Goal: Information Seeking & Learning: Learn about a topic

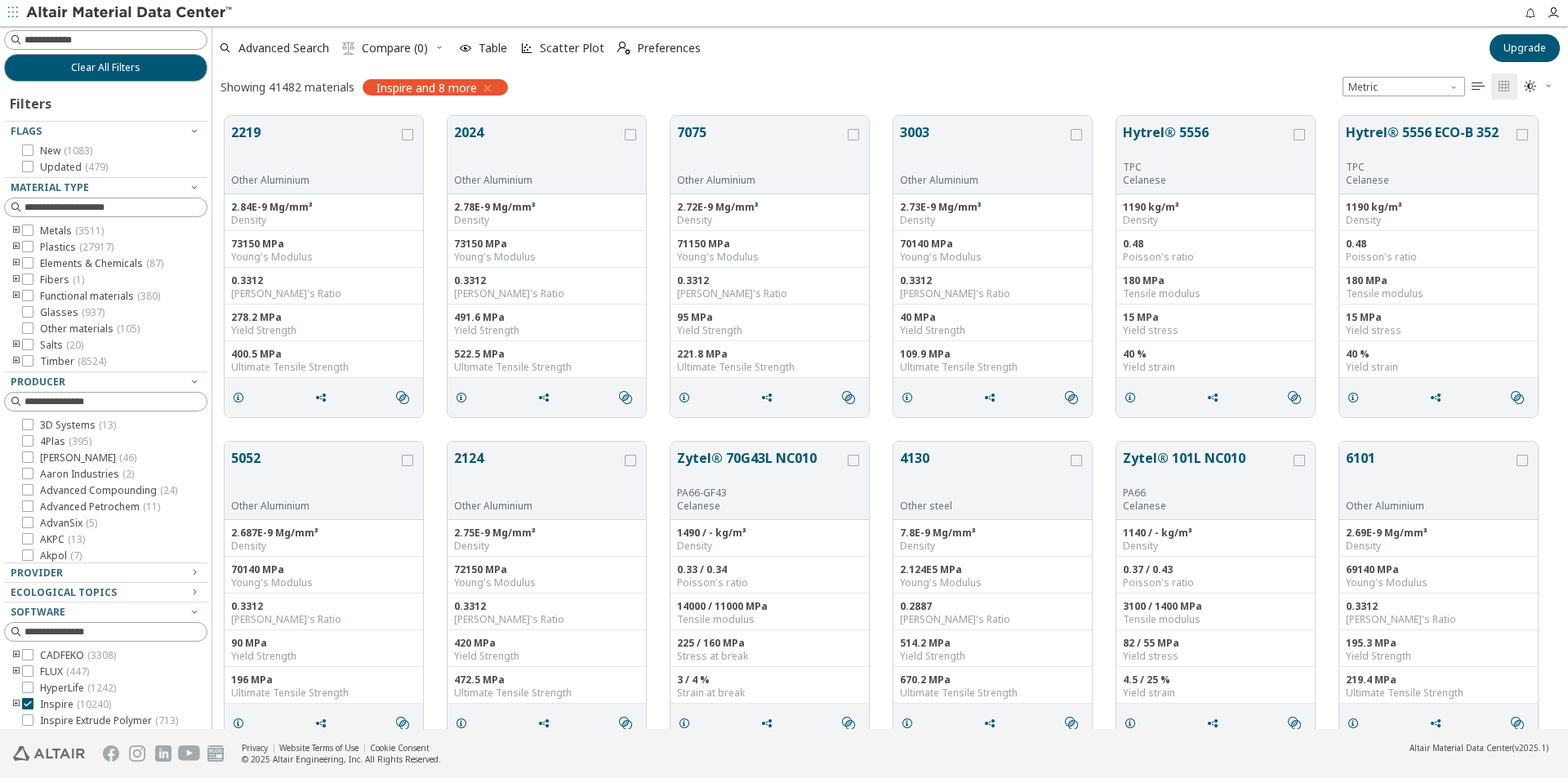
scroll to position [13, 13]
click at [16, 295] on icon "toogle group" at bounding box center [16, 296] width 12 height 13
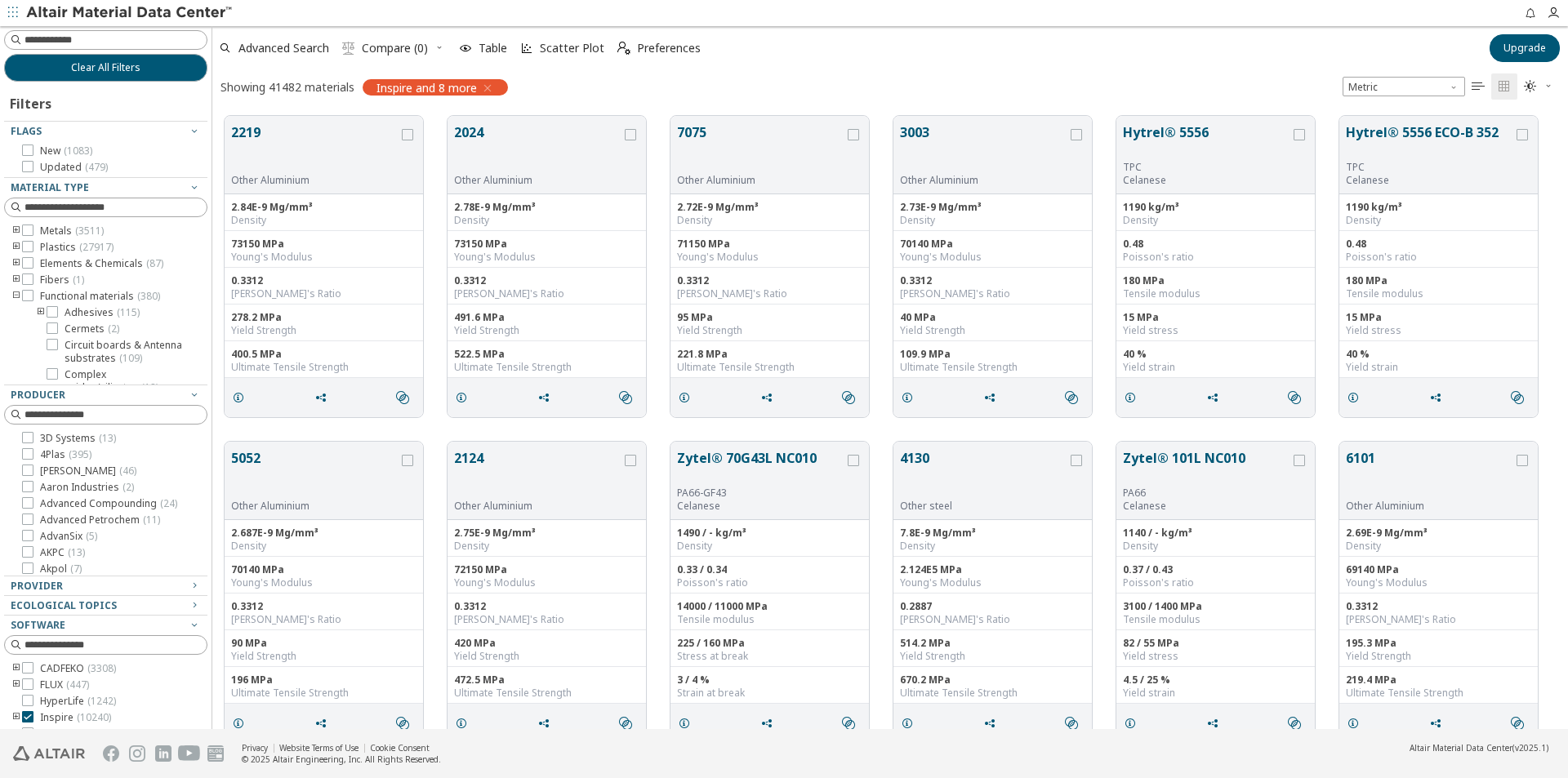
click at [40, 311] on icon "toogle group" at bounding box center [40, 312] width 12 height 13
click at [77, 326] on icon at bounding box center [76, 327] width 12 height 12
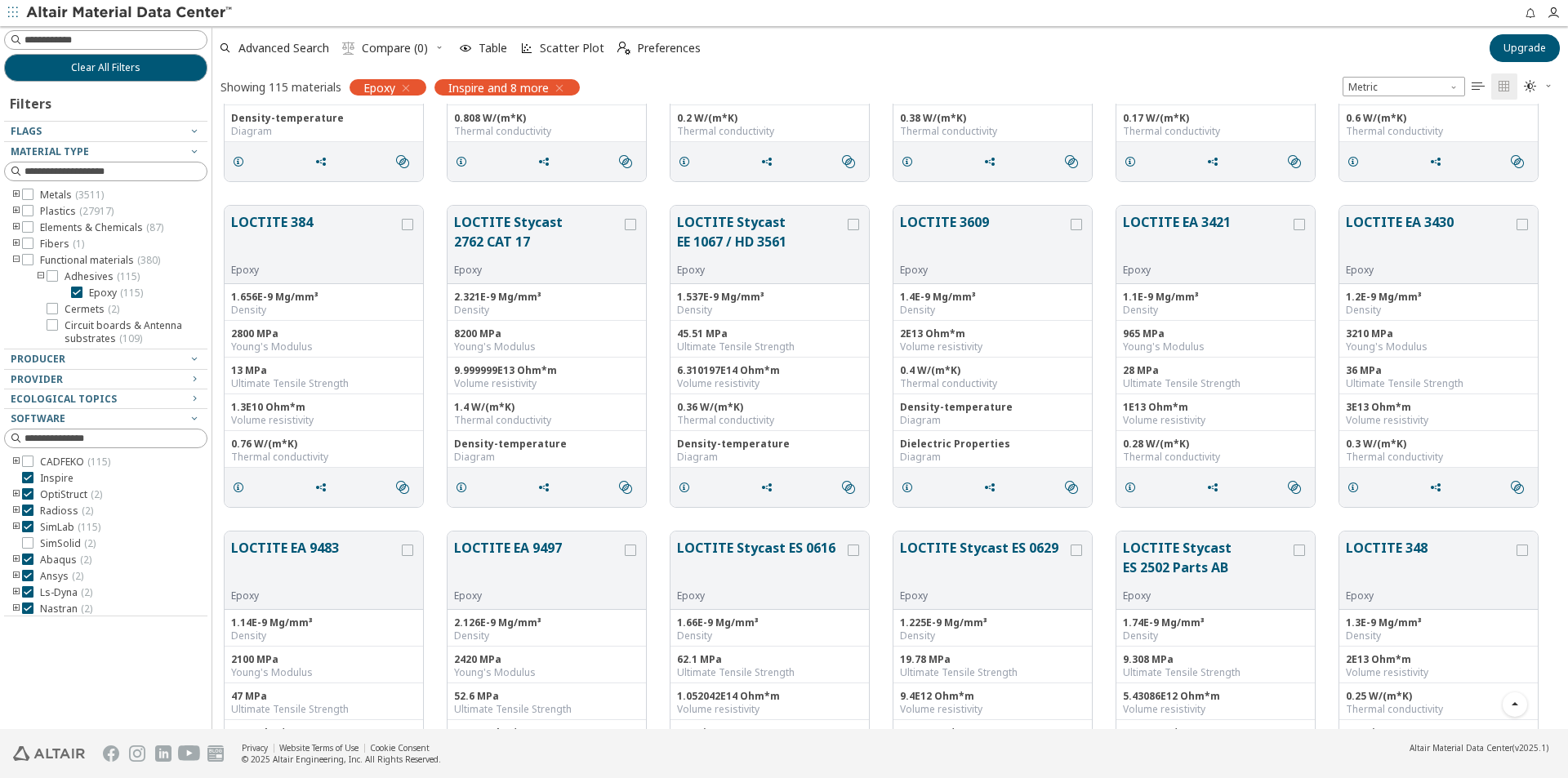
scroll to position [571, 0]
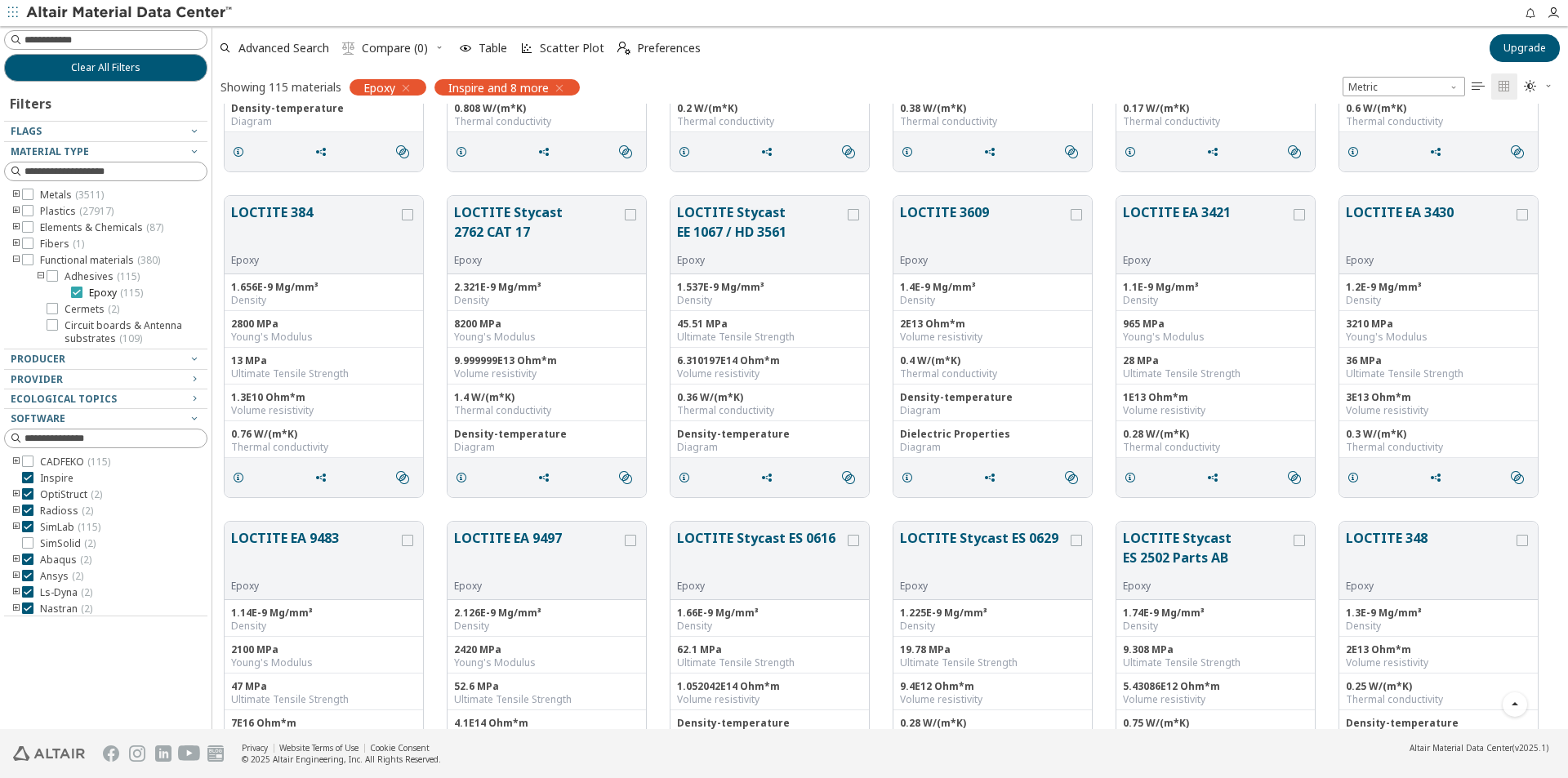
click at [83, 292] on label "Epoxy ( 115 )" at bounding box center [107, 293] width 72 height 13
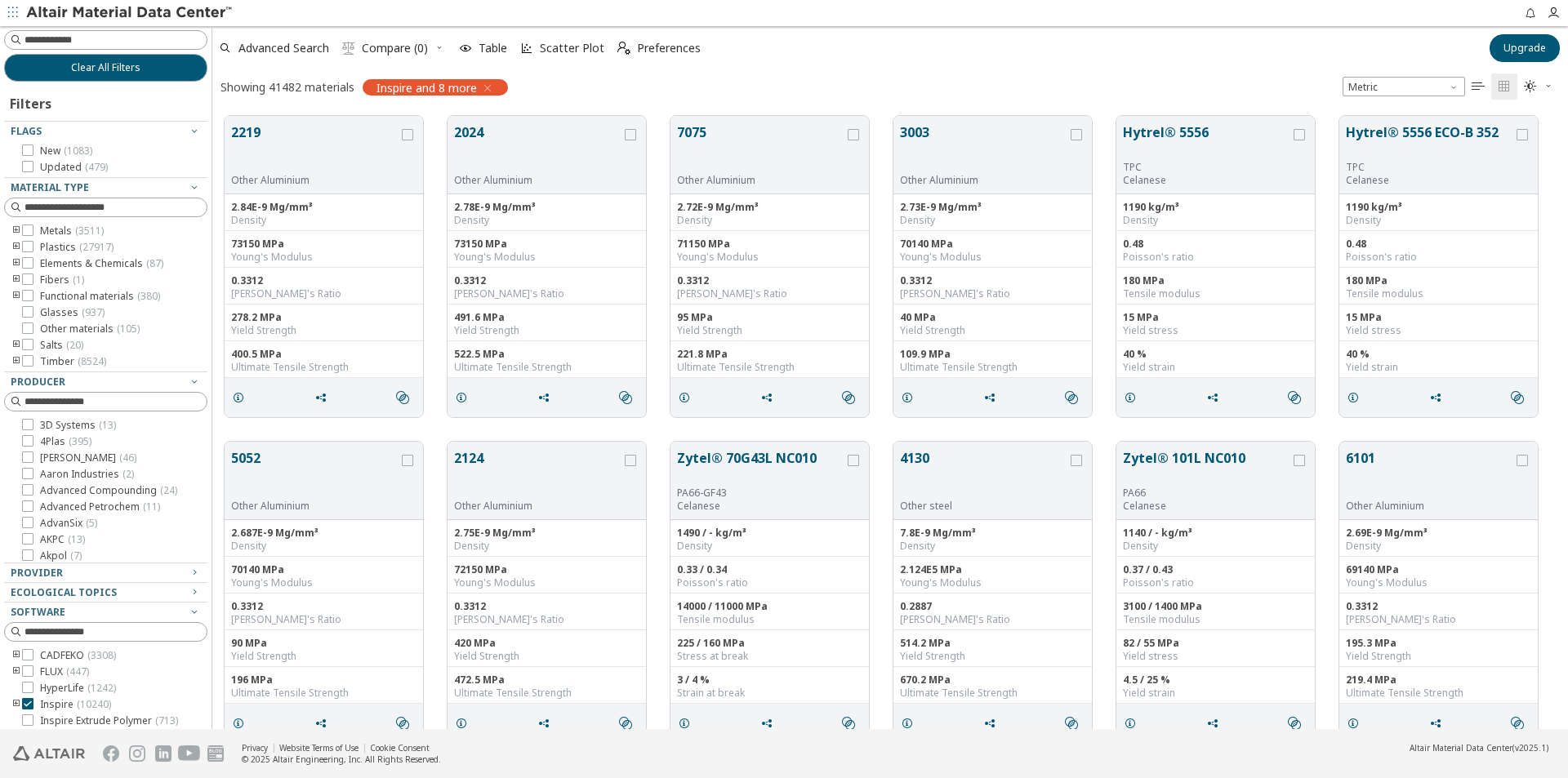
click at [14, 246] on icon "toogle group" at bounding box center [16, 247] width 12 height 13
click at [40, 264] on icon "toogle group" at bounding box center [40, 264] width 12 height 13
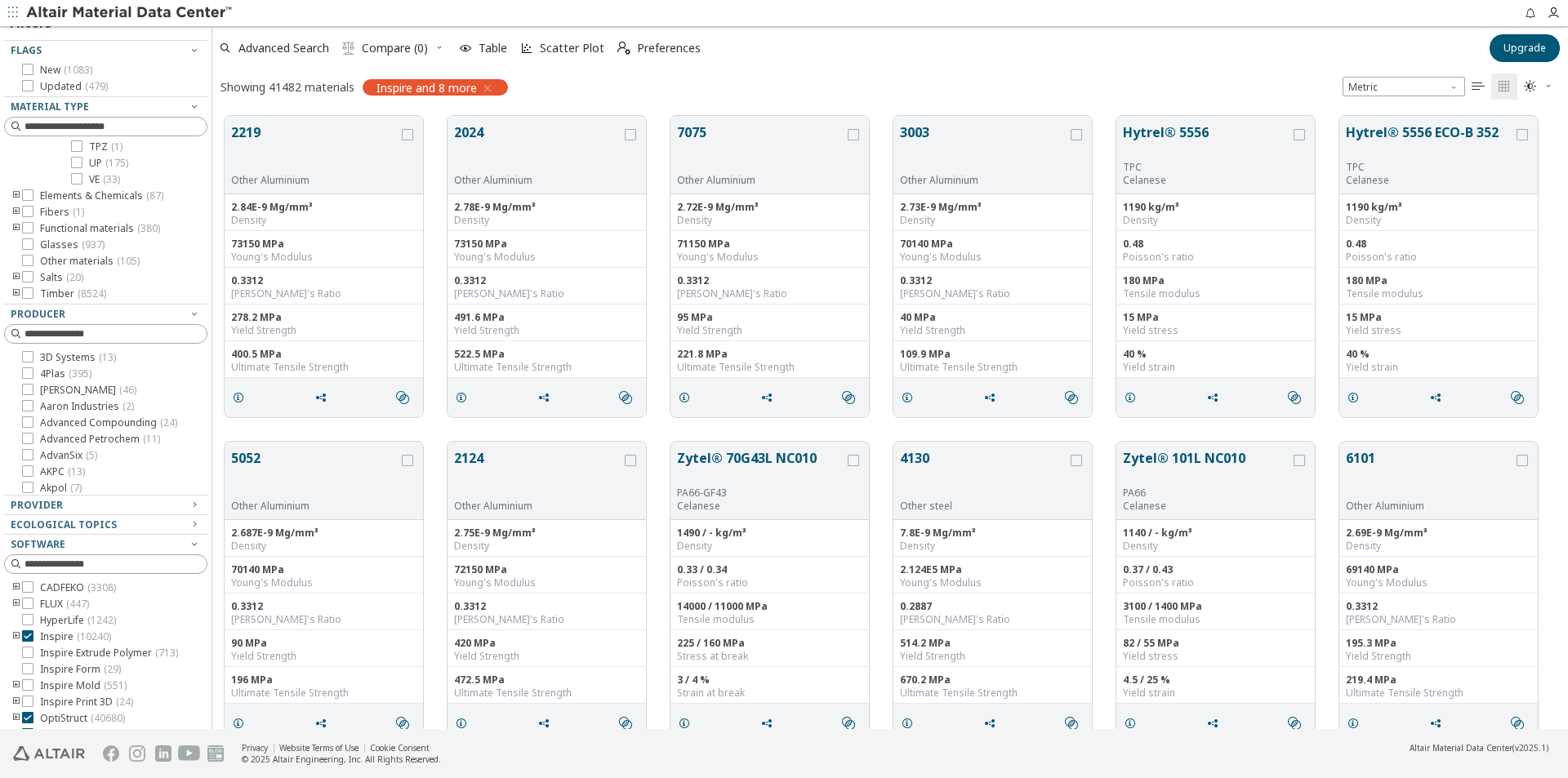
scroll to position [82, 0]
click at [13, 211] on icon "toogle group" at bounding box center [16, 211] width 12 height 13
click at [58, 232] on label "GF ( 1 )" at bounding box center [69, 228] width 45 height 13
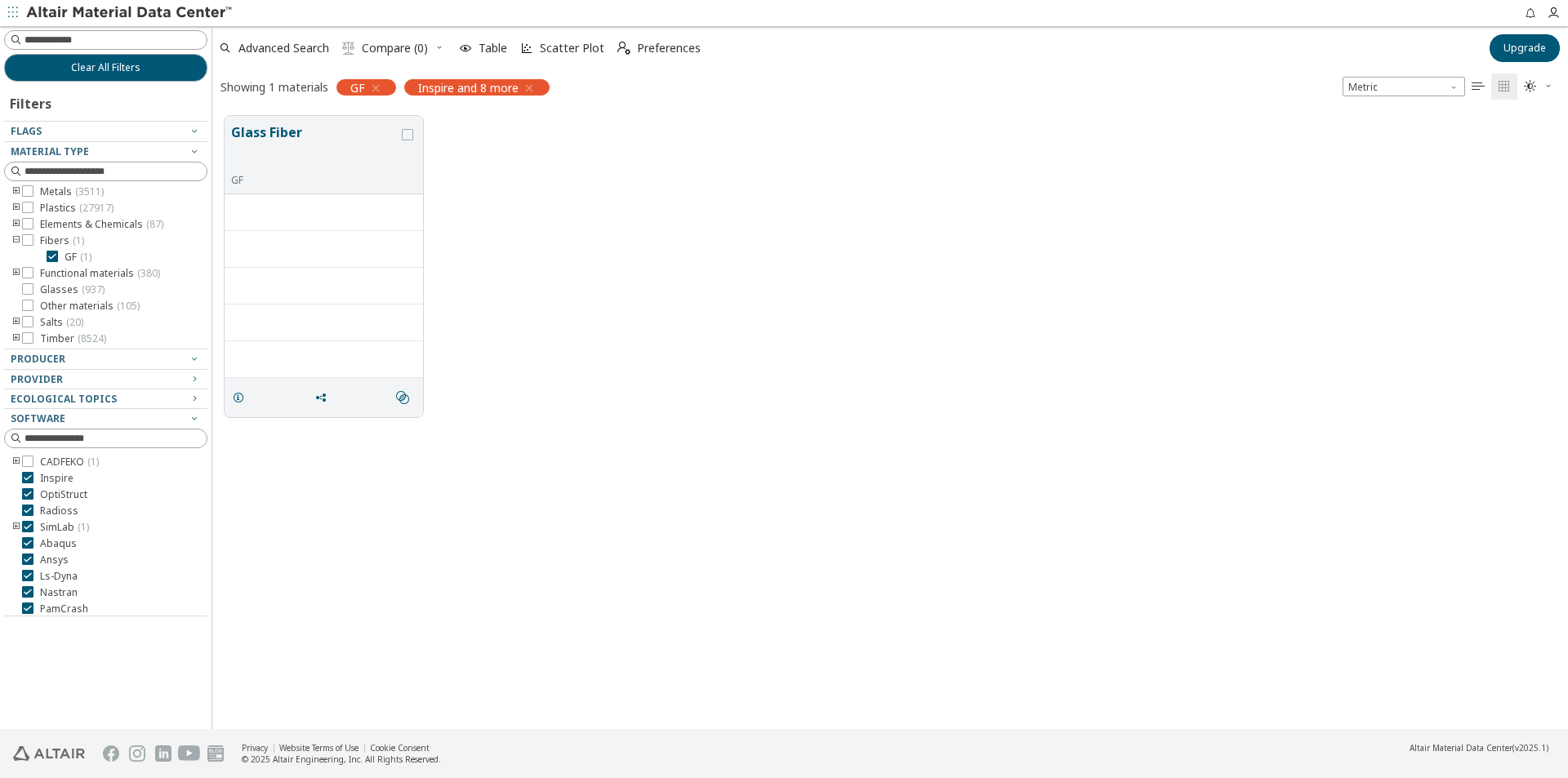
click at [535, 86] on icon "button" at bounding box center [529, 88] width 13 height 13
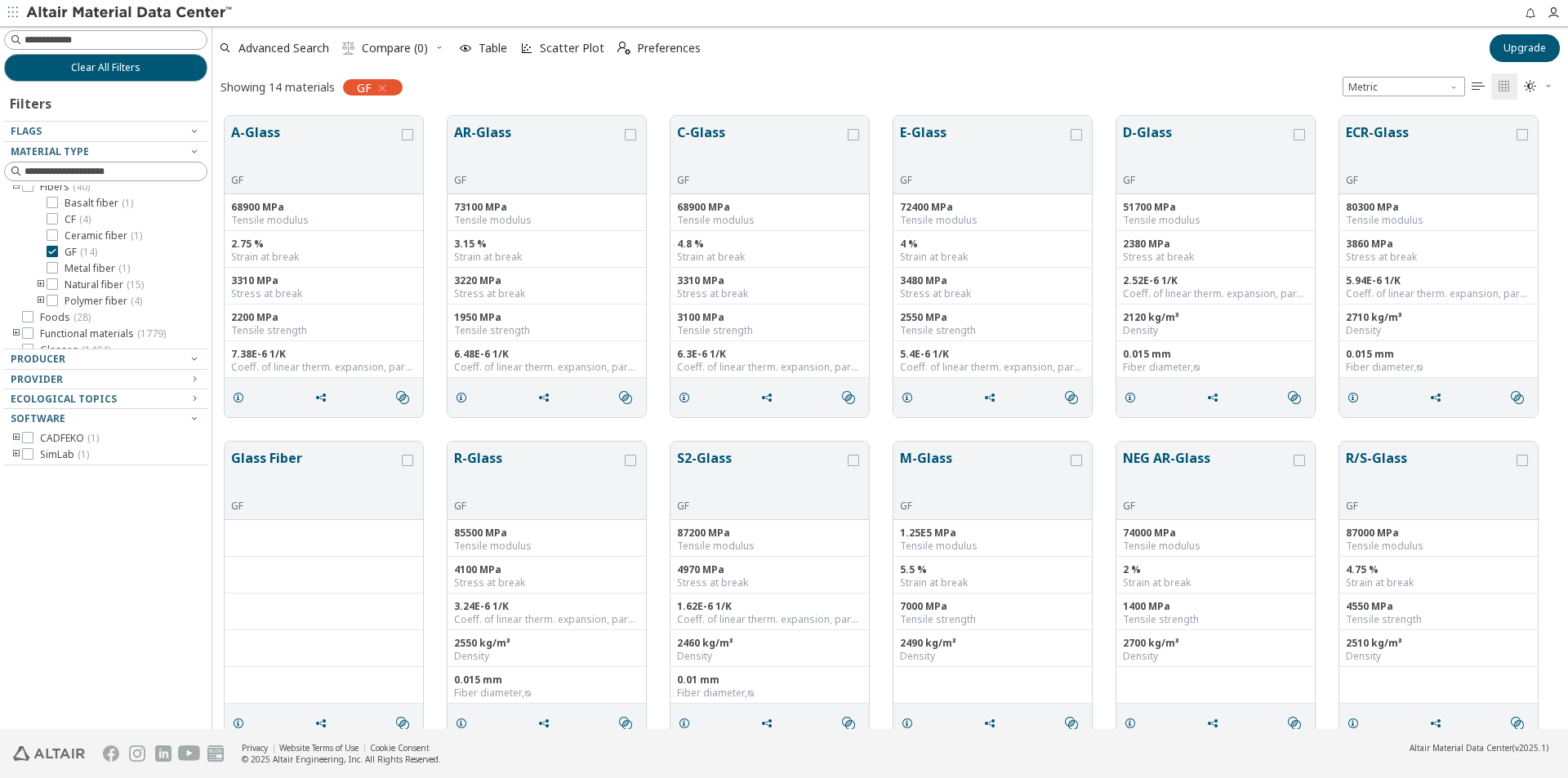
scroll to position [85, 0]
click at [42, 272] on icon "toogle group" at bounding box center [40, 273] width 12 height 13
click at [40, 255] on icon "toogle group" at bounding box center [40, 257] width 12 height 13
click at [57, 220] on icon at bounding box center [52, 223] width 12 height 12
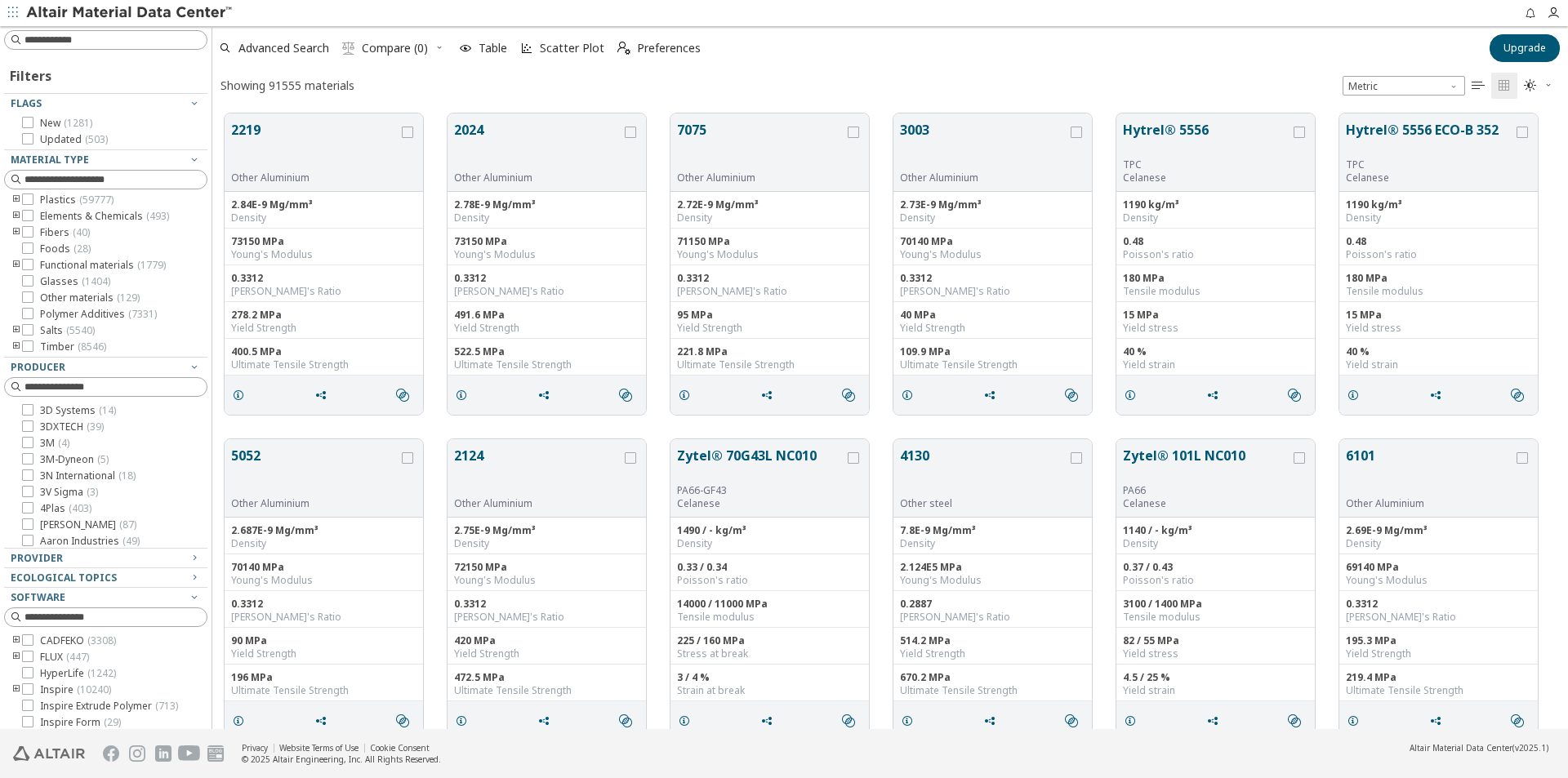
scroll to position [615, 1343]
click at [17, 267] on icon "toogle group" at bounding box center [16, 265] width 12 height 13
click at [14, 231] on icon "toogle group" at bounding box center [16, 232] width 12 height 13
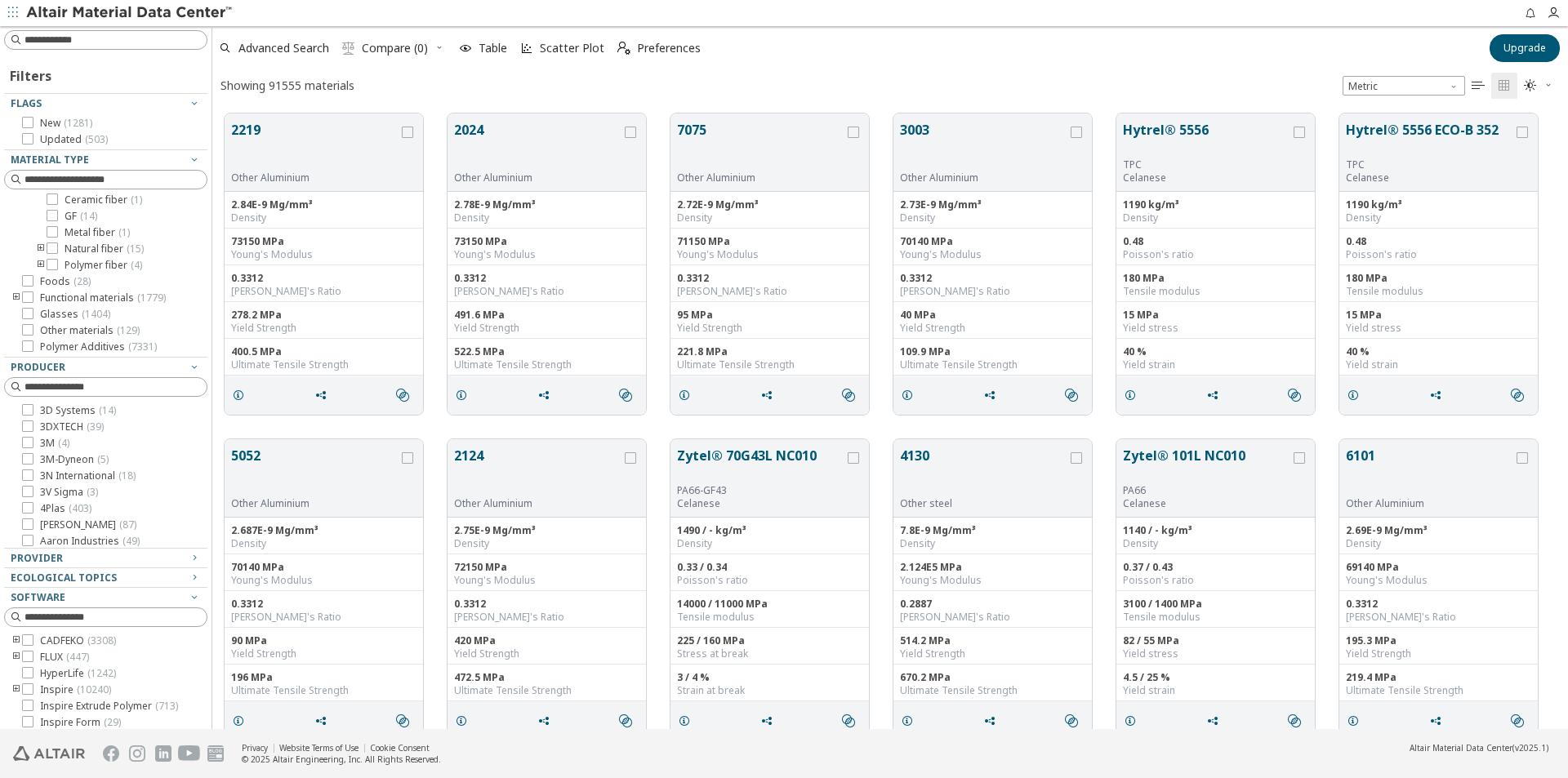
click at [40, 265] on icon "toogle group" at bounding box center [40, 265] width 12 height 13
click at [81, 276] on icon at bounding box center [76, 281] width 12 height 12
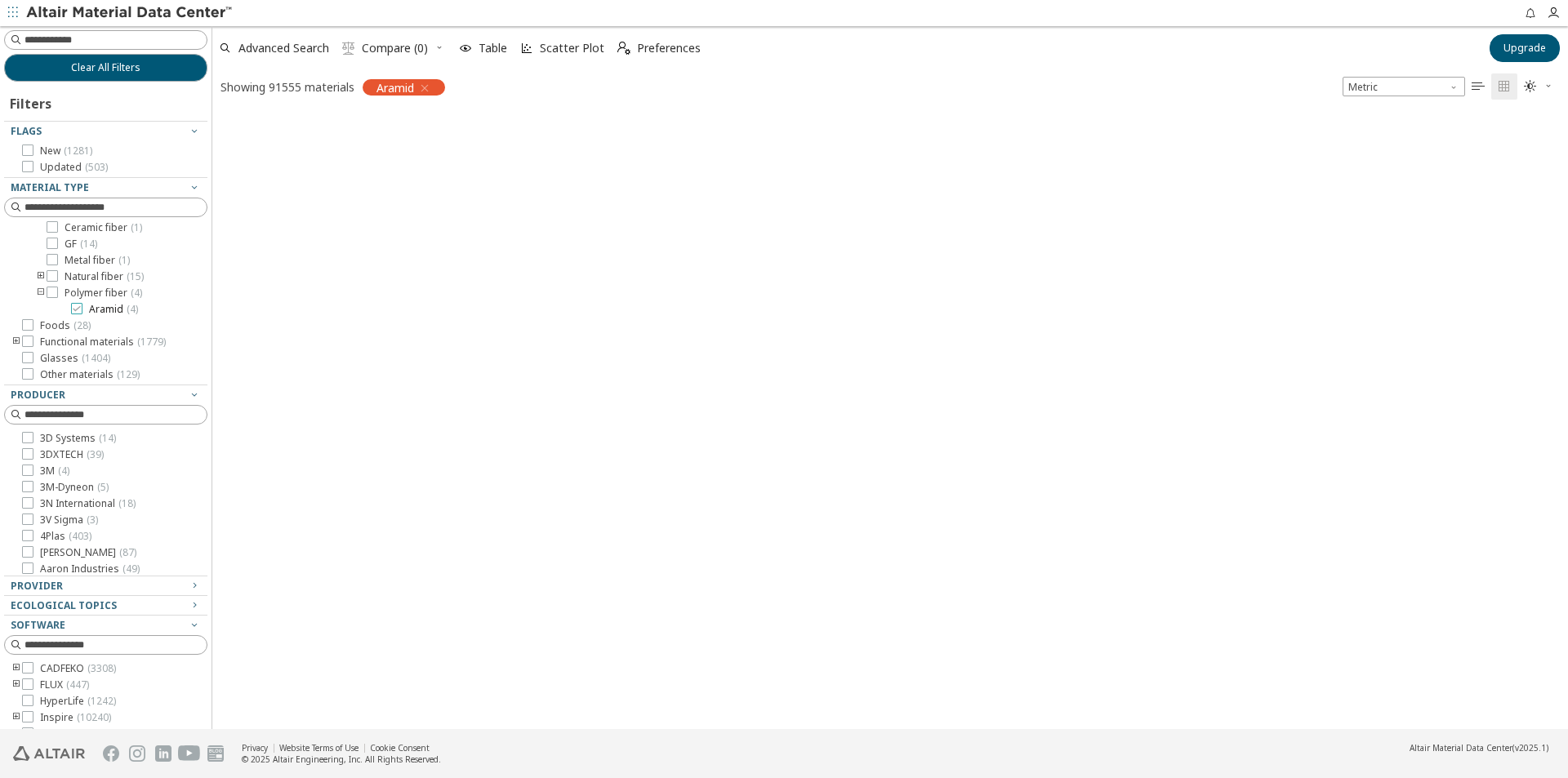
scroll to position [613, 1343]
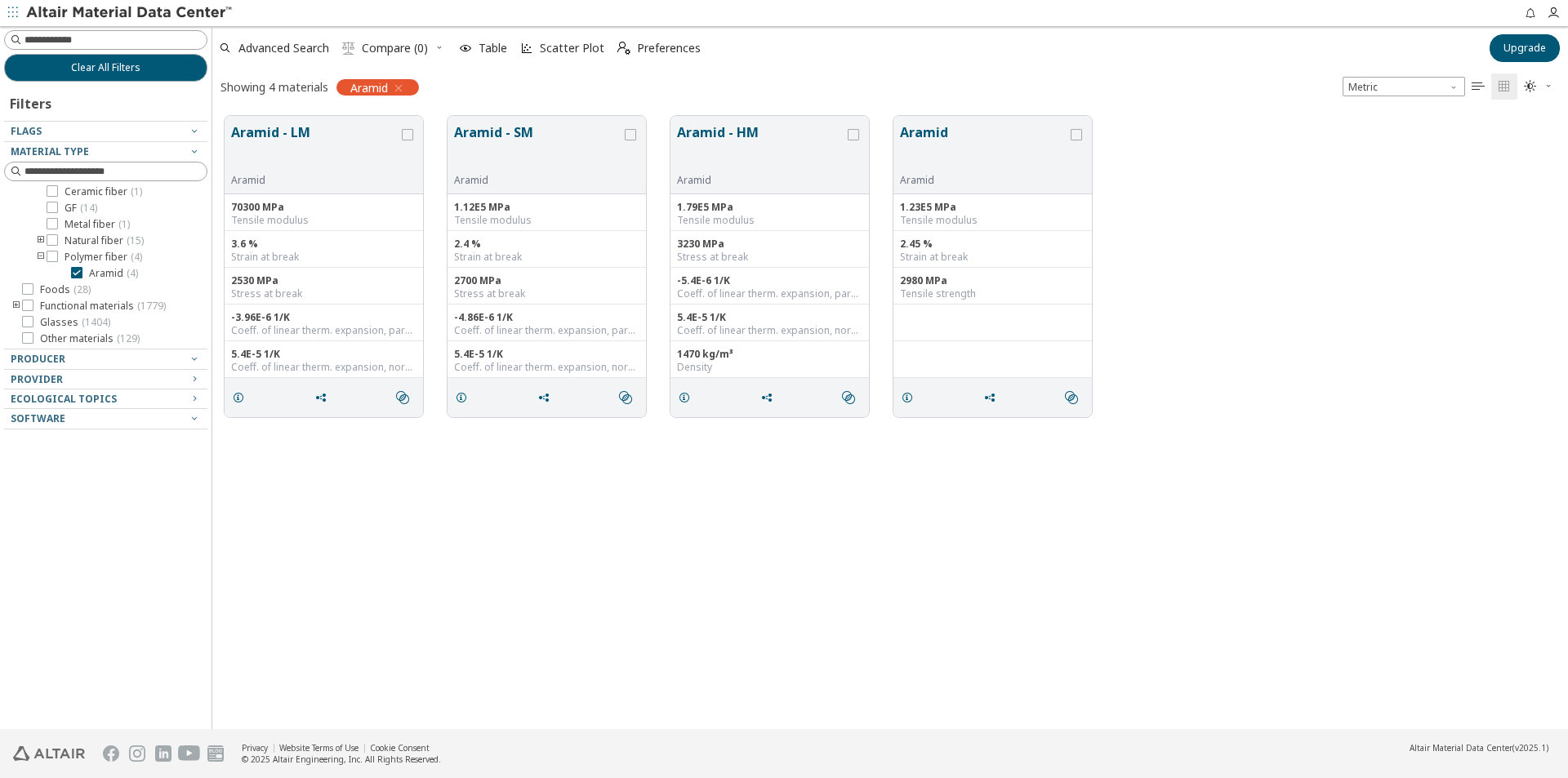
drag, startPoint x: 679, startPoint y: 605, endPoint x: 472, endPoint y: 578, distance: 208.8
click at [469, 578] on div "Aramid - LM Aramid 70300 MPa Tensile modulus 3.6 % Strain at break 2530 MPa Str…" at bounding box center [890, 416] width 1356 height 625
click at [81, 227] on icon at bounding box center [76, 223] width 12 height 12
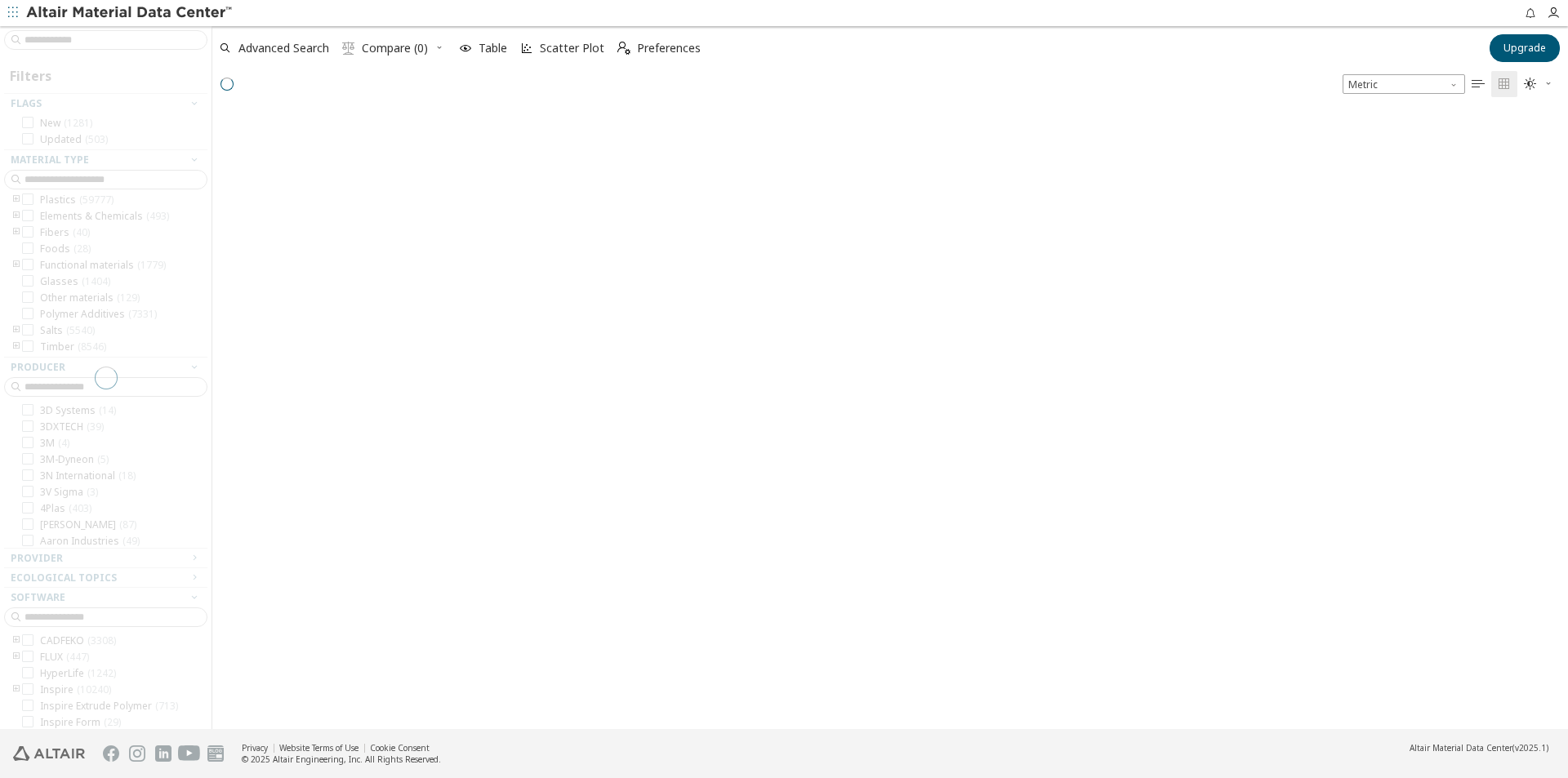
scroll to position [615, 1343]
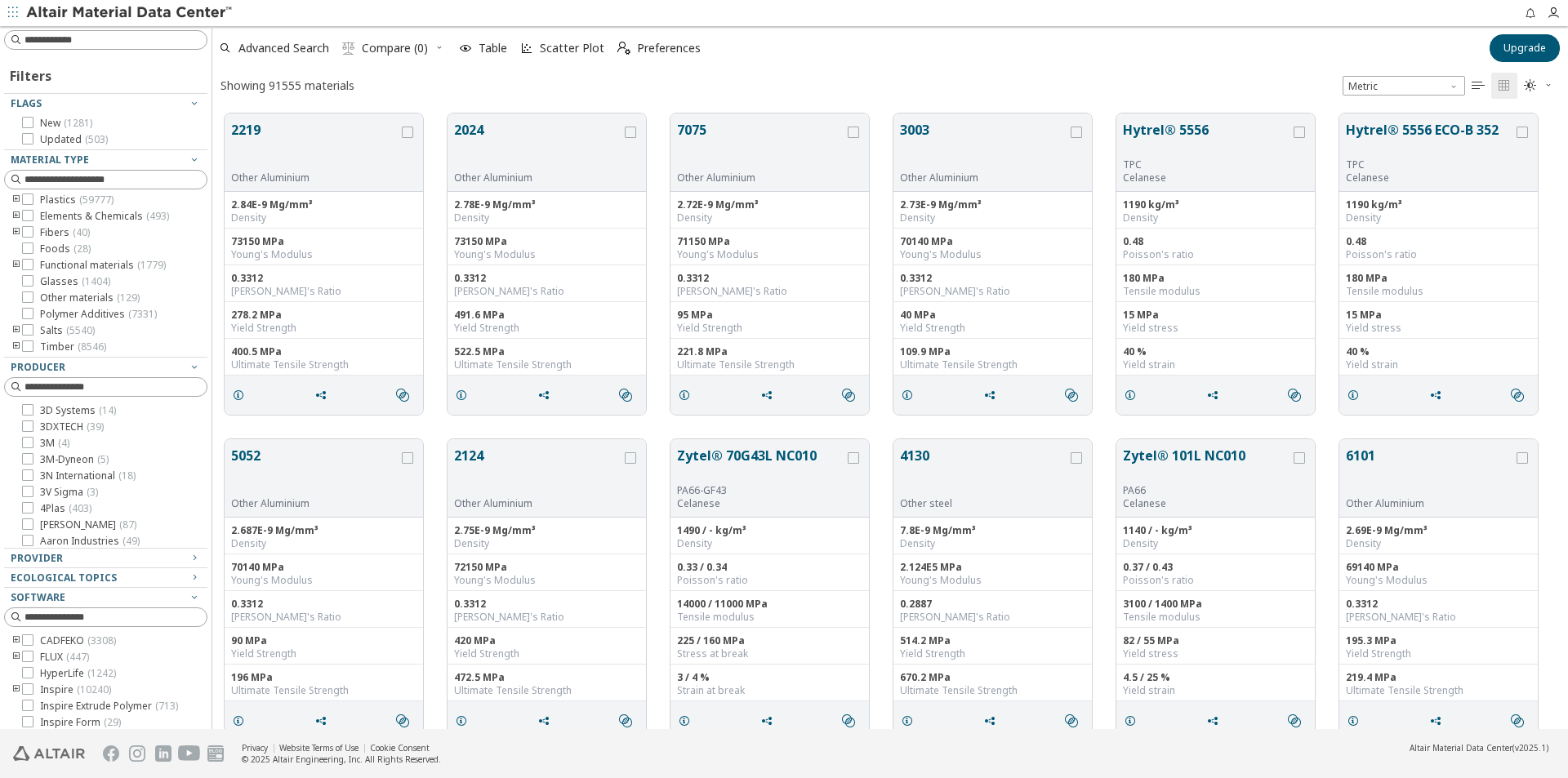
click at [12, 263] on icon "toogle group" at bounding box center [16, 265] width 12 height 13
click at [31, 300] on icon at bounding box center [28, 297] width 12 height 12
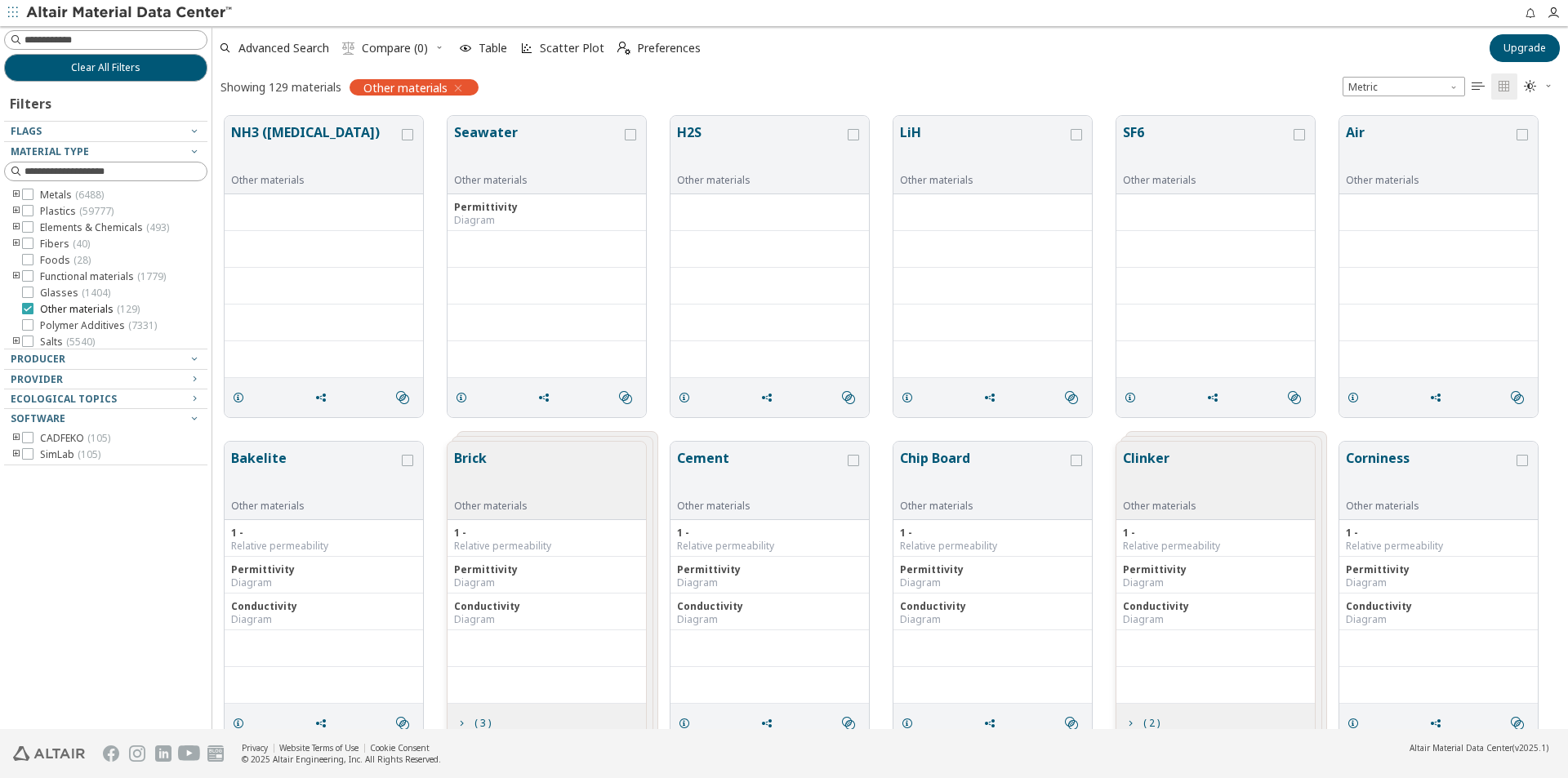
click at [31, 308] on icon at bounding box center [28, 309] width 12 height 12
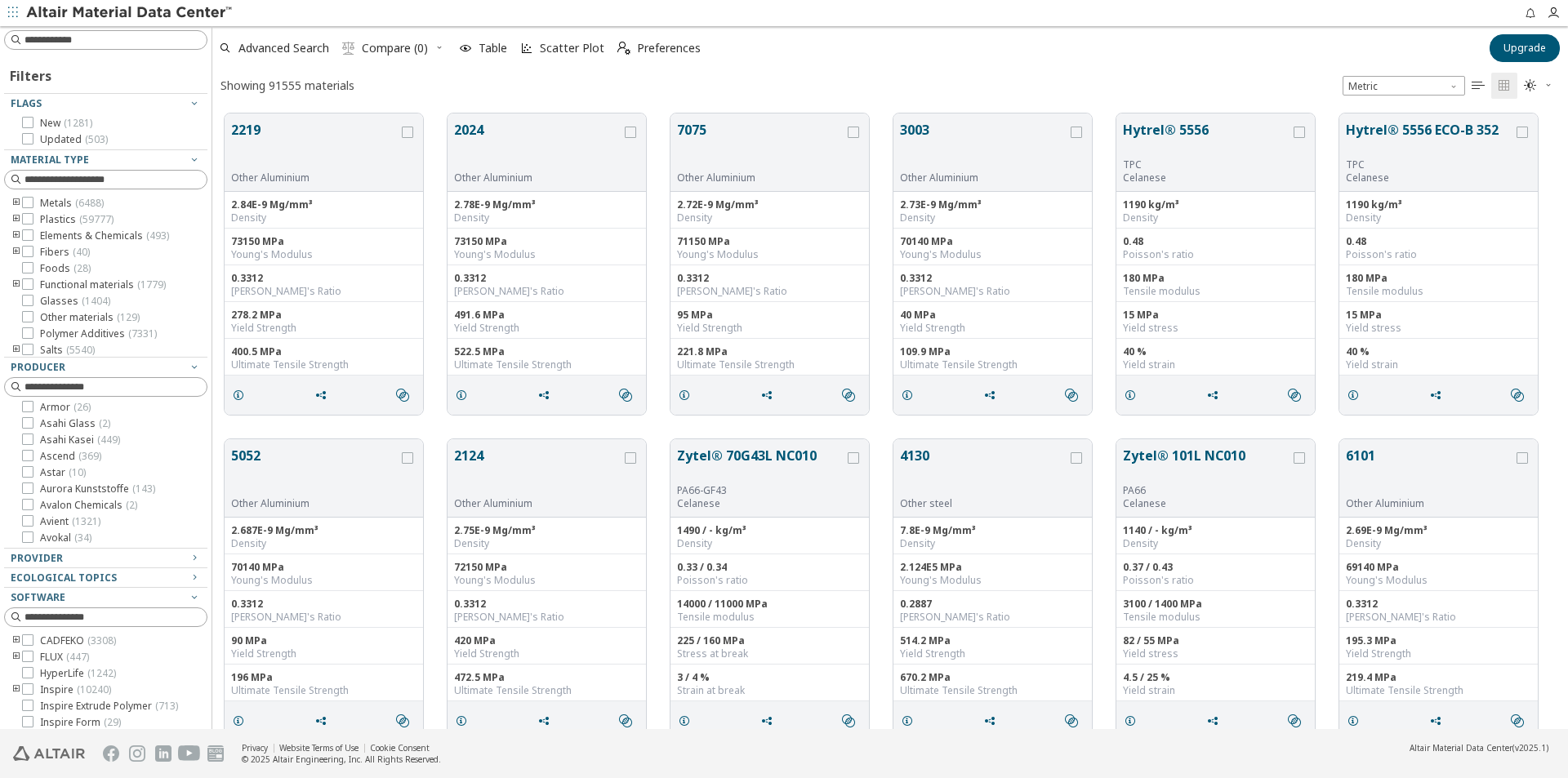
scroll to position [979, 0]
